Goal: Find specific page/section: Find specific page/section

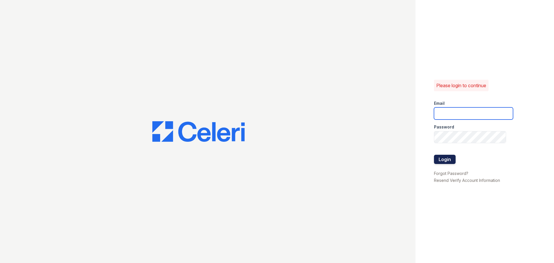
type input "renewwhitemarsh@trinity-pm.com"
click at [448, 158] on button "Login" at bounding box center [445, 159] width 22 height 9
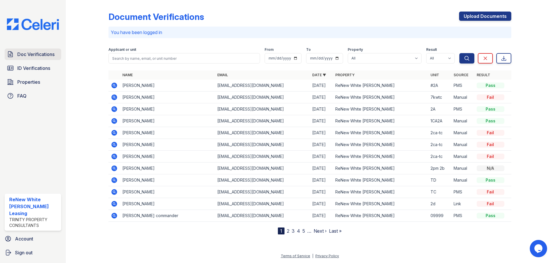
click at [36, 51] on span "Doc Verifications" at bounding box center [35, 54] width 37 height 7
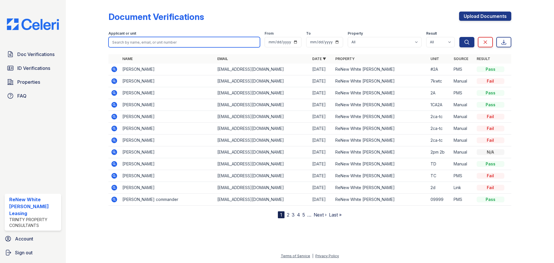
click at [130, 42] on input "search" at bounding box center [185, 42] width 152 height 10
type input "[PERSON_NAME]"
click at [460, 37] on button "Search" at bounding box center [467, 42] width 15 height 10
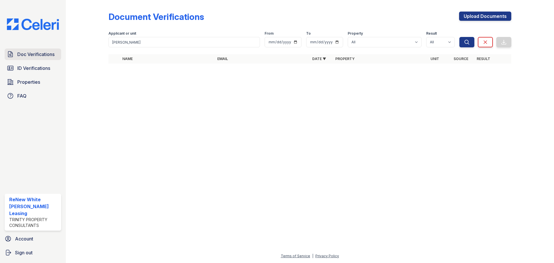
click at [53, 55] on span "Doc Verifications" at bounding box center [35, 54] width 37 height 7
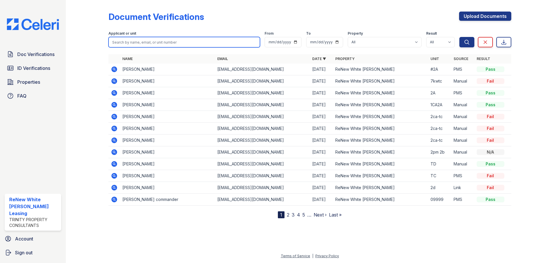
click at [180, 38] on input "search" at bounding box center [185, 42] width 152 height 10
type input "breeta"
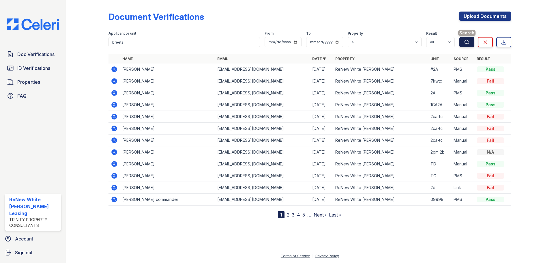
click at [467, 45] on button "Search" at bounding box center [467, 42] width 15 height 10
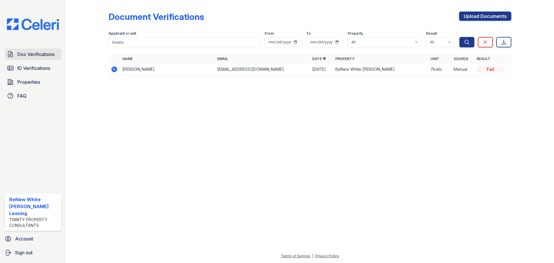
click at [38, 49] on link "Doc Verifications" at bounding box center [33, 55] width 57 height 12
